Goal: Download file/media

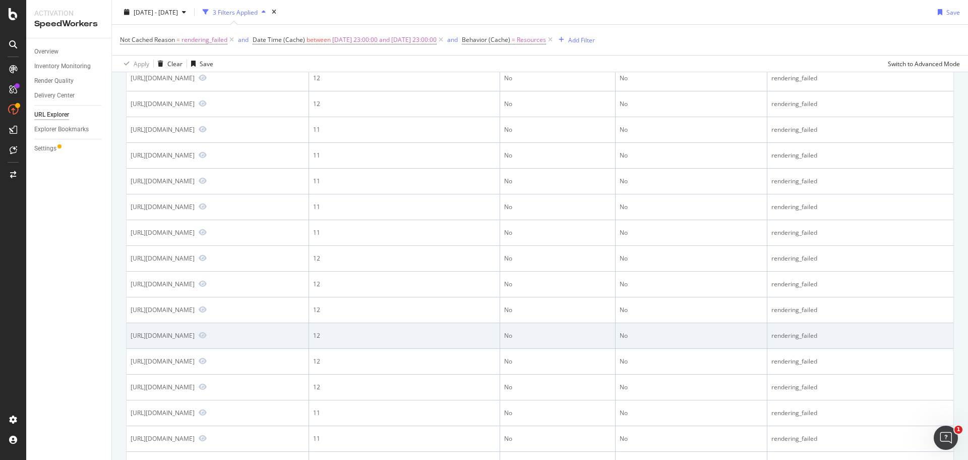
scroll to position [1171, 0]
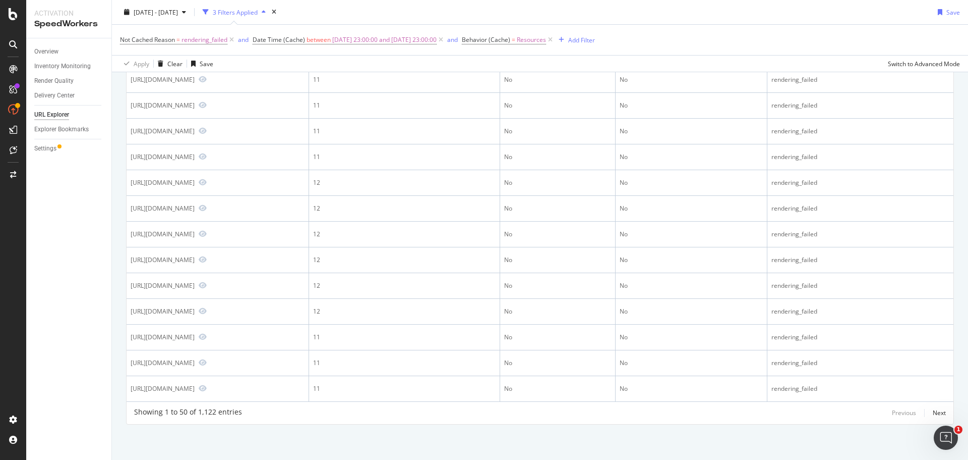
click at [939, 415] on div "Showing 1 to 50 of 1,122 entries Previous Next" at bounding box center [540, 413] width 827 height 12
click at [936, 415] on div "Next" at bounding box center [939, 412] width 13 height 9
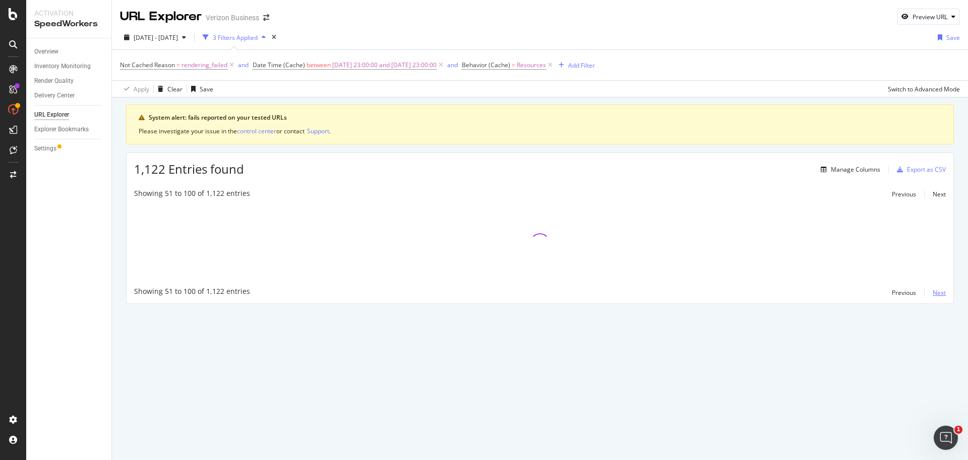
scroll to position [0, 0]
click at [914, 170] on div "Export as CSV" at bounding box center [926, 169] width 39 height 9
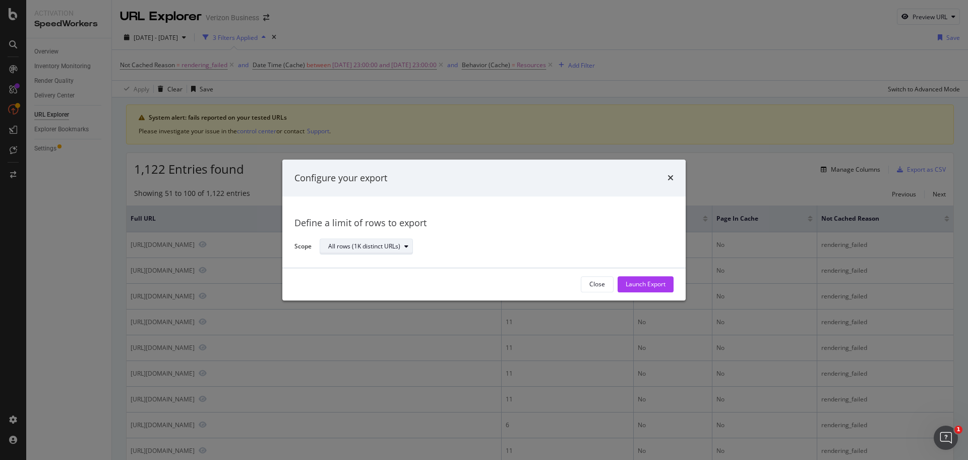
click at [396, 249] on div "All rows (1K distinct URLs)" at bounding box center [364, 247] width 72 height 6
click at [570, 218] on div "Define a limit of rows to export" at bounding box center [484, 223] width 379 height 13
click at [649, 283] on div "Launch Export" at bounding box center [646, 284] width 40 height 9
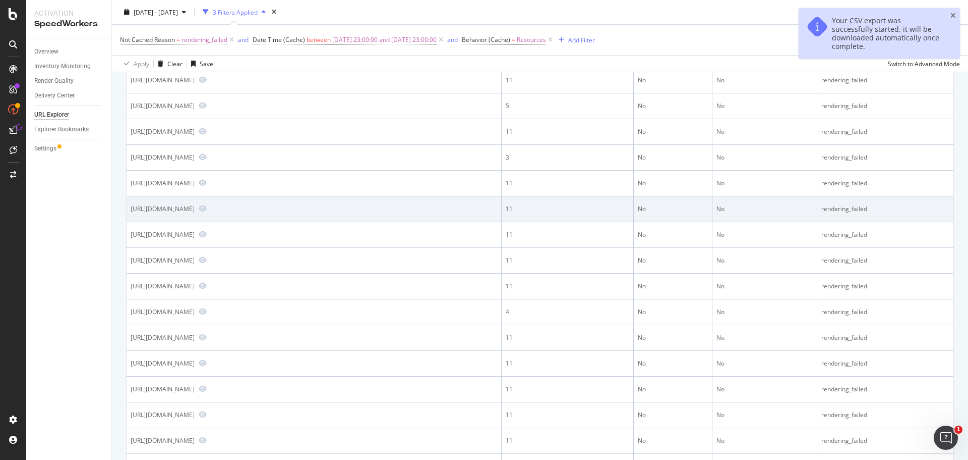
scroll to position [1180, 0]
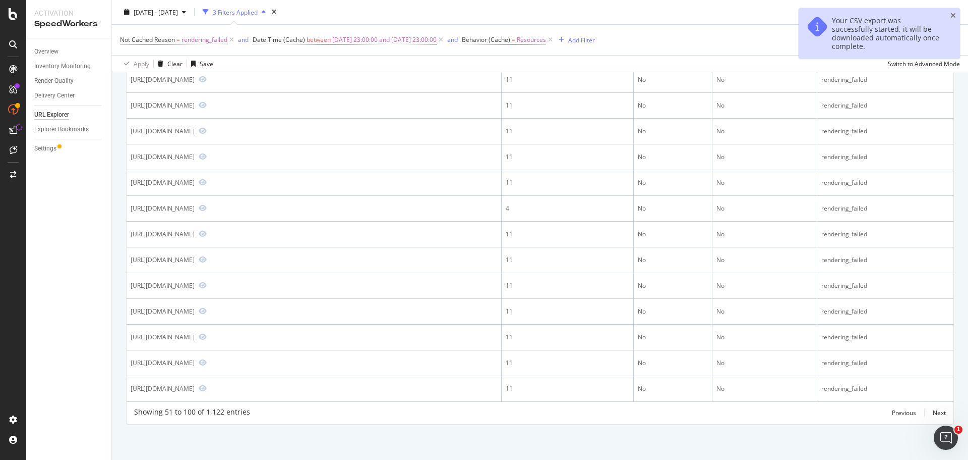
click at [893, 34] on div "Your CSV export was successfully started, it will be downloaded automatically o…" at bounding box center [887, 33] width 110 height 34
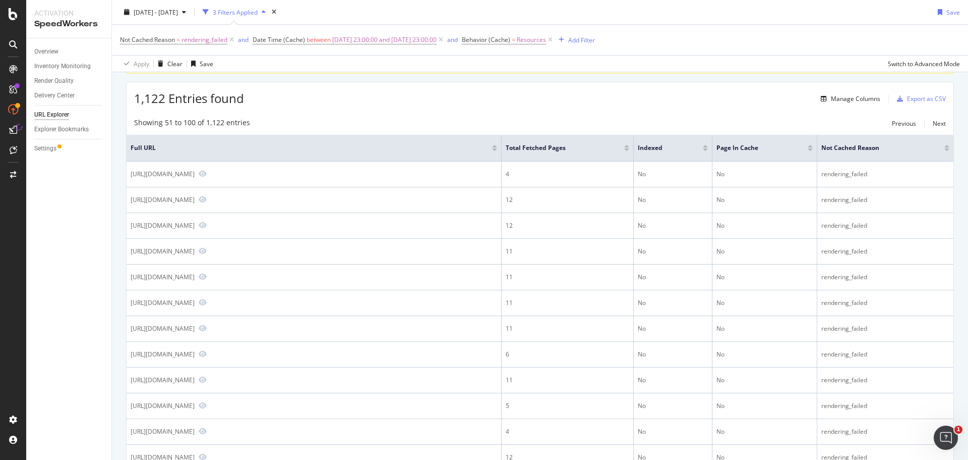
scroll to position [0, 0]
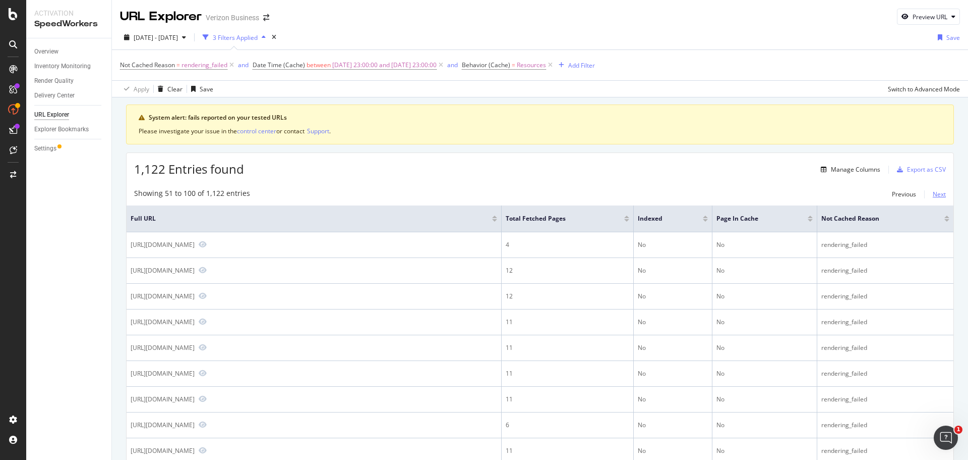
click at [934, 196] on div "Next" at bounding box center [939, 194] width 13 height 9
click at [935, 197] on div "Next" at bounding box center [939, 194] width 13 height 9
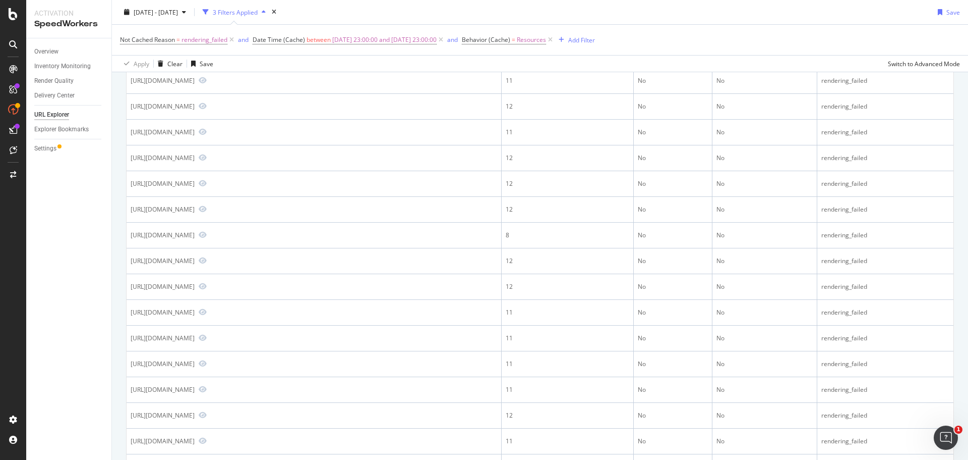
scroll to position [1135, 0]
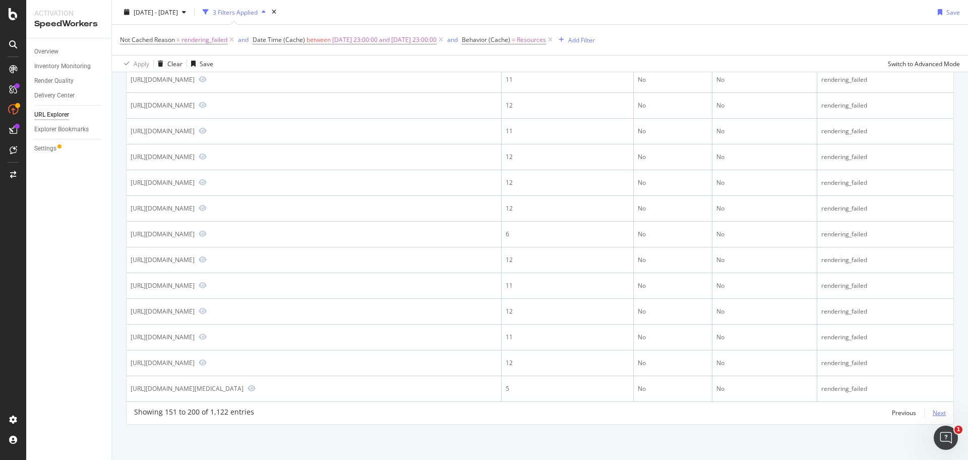
click at [933, 414] on div "Next" at bounding box center [939, 412] width 13 height 9
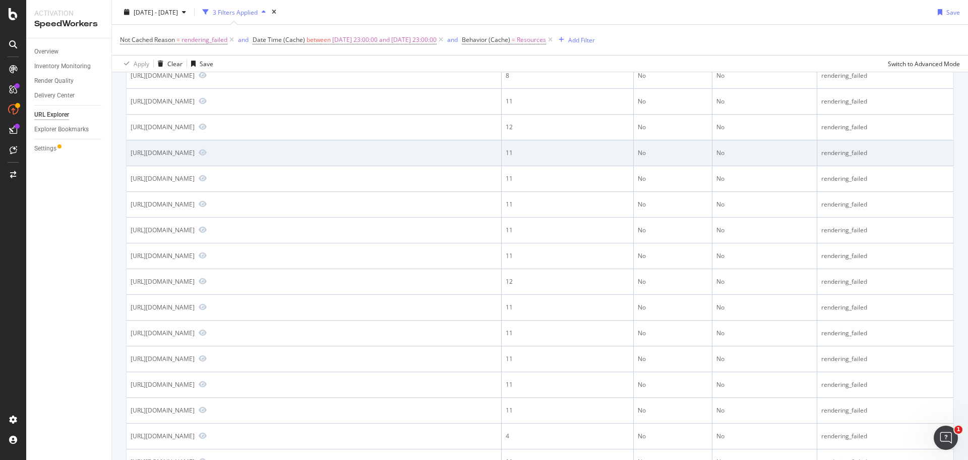
scroll to position [1180, 0]
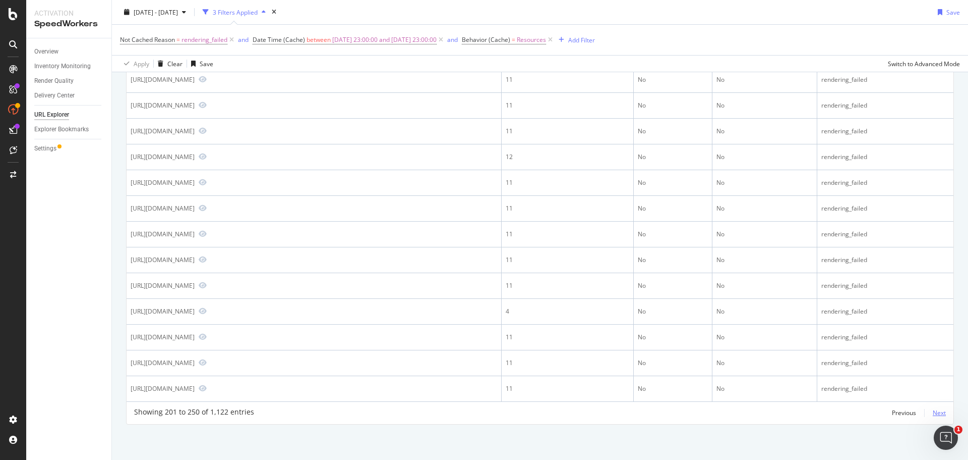
click at [936, 413] on div "Next" at bounding box center [939, 412] width 13 height 9
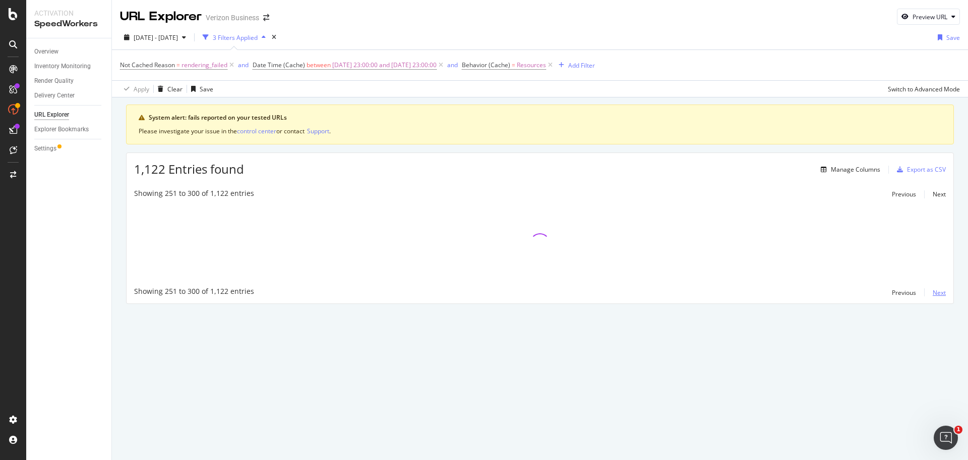
scroll to position [0, 0]
